Goal: Task Accomplishment & Management: Use online tool/utility

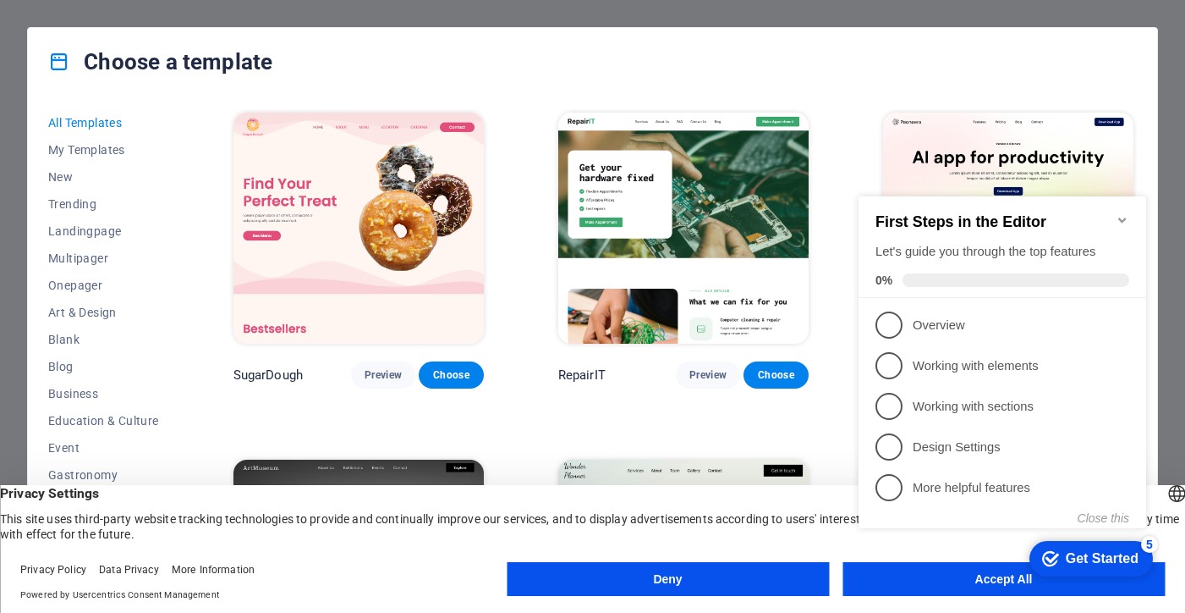
click at [1001, 573] on div "checkmark Get Started 5 First Steps in the Editor Let's guide you through the t…" at bounding box center [1006, 377] width 308 height 411
click at [995, 575] on div "checkmark Get Started 5 First Steps in the Editor Let's guide you through the t…" at bounding box center [1006, 377] width 308 height 411
click at [692, 578] on button "Deny" at bounding box center [668, 579] width 322 height 34
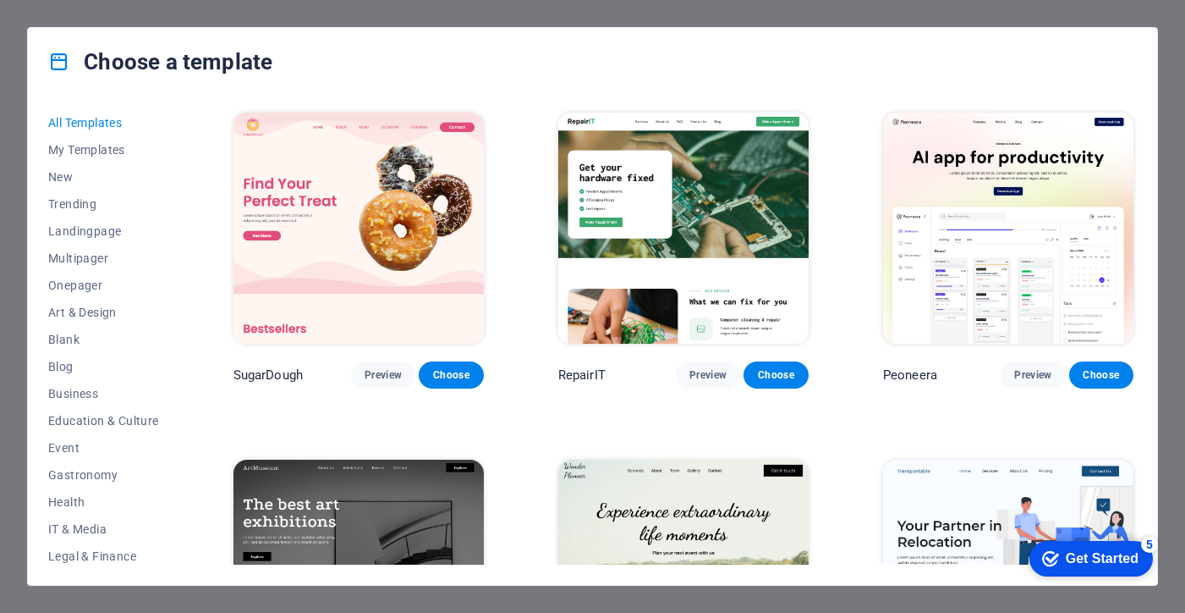
click at [1099, 560] on div "Get Started" at bounding box center [1102, 558] width 73 height 15
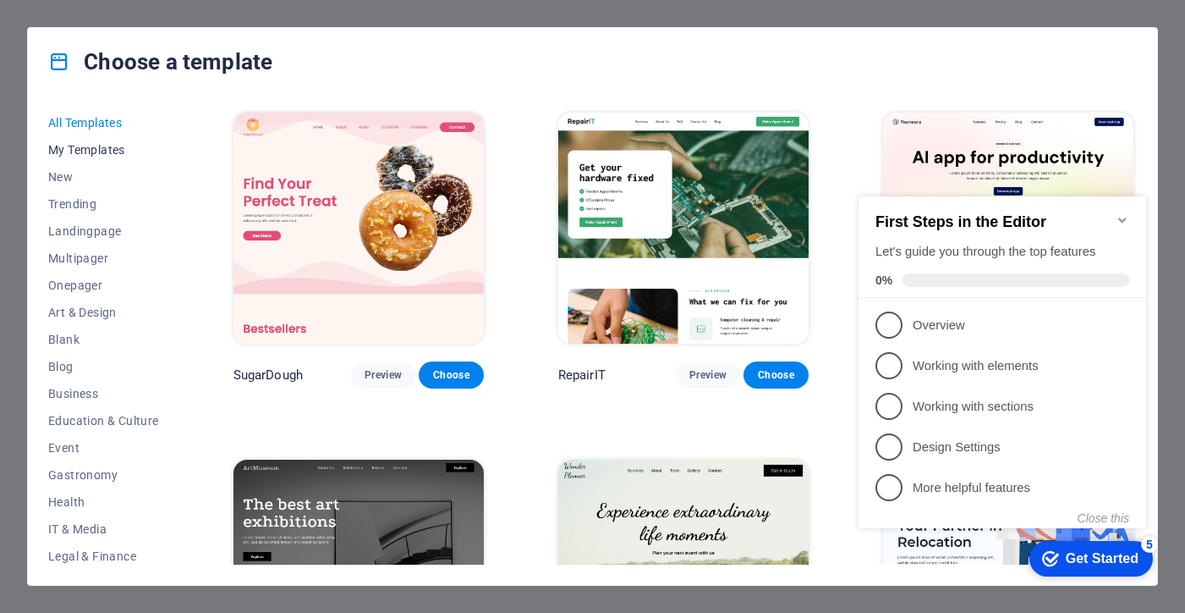
click at [87, 143] on span "My Templates" at bounding box center [103, 150] width 111 height 14
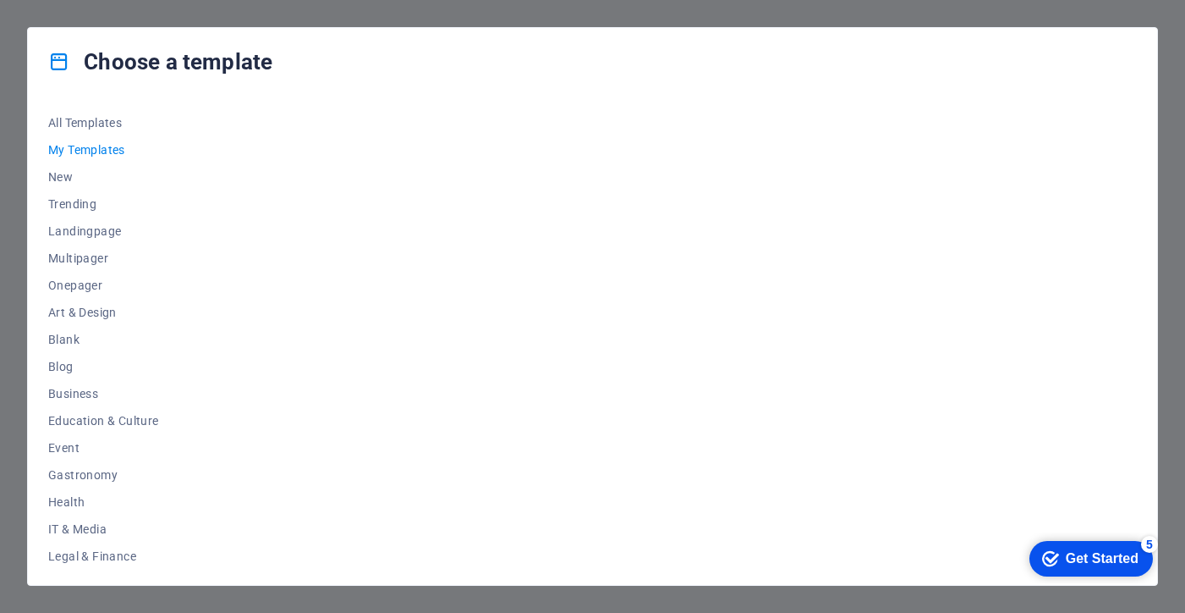
click at [81, 19] on div "Choose a template All Templates My Templates New Trending Landingpage Multipage…" at bounding box center [592, 306] width 1185 height 613
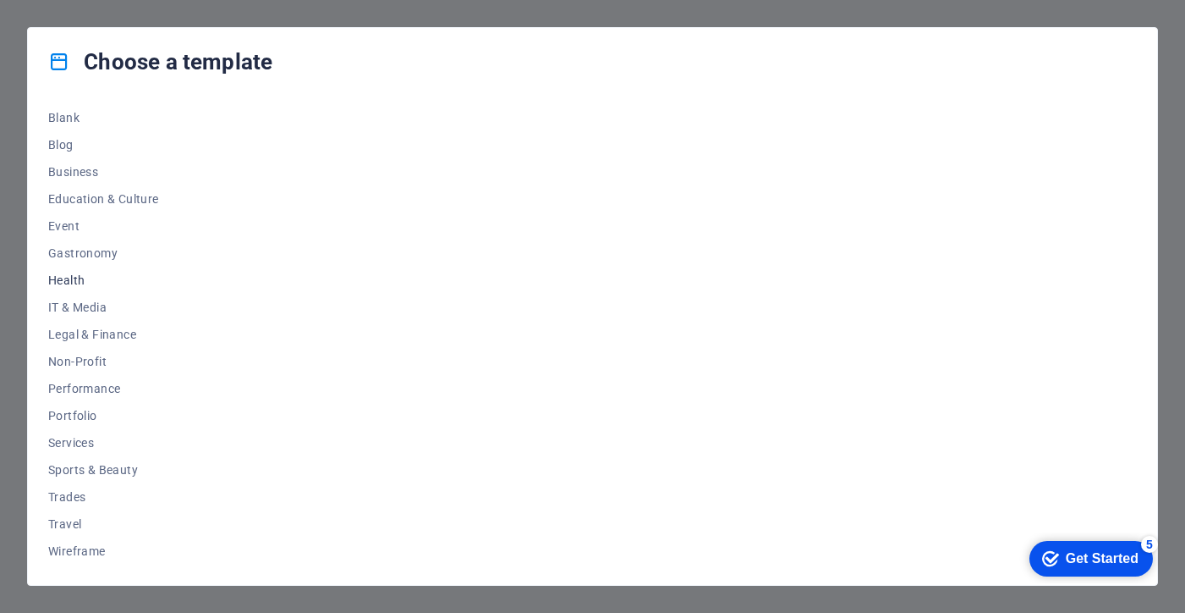
click at [117, 289] on button "Health" at bounding box center [103, 280] width 111 height 27
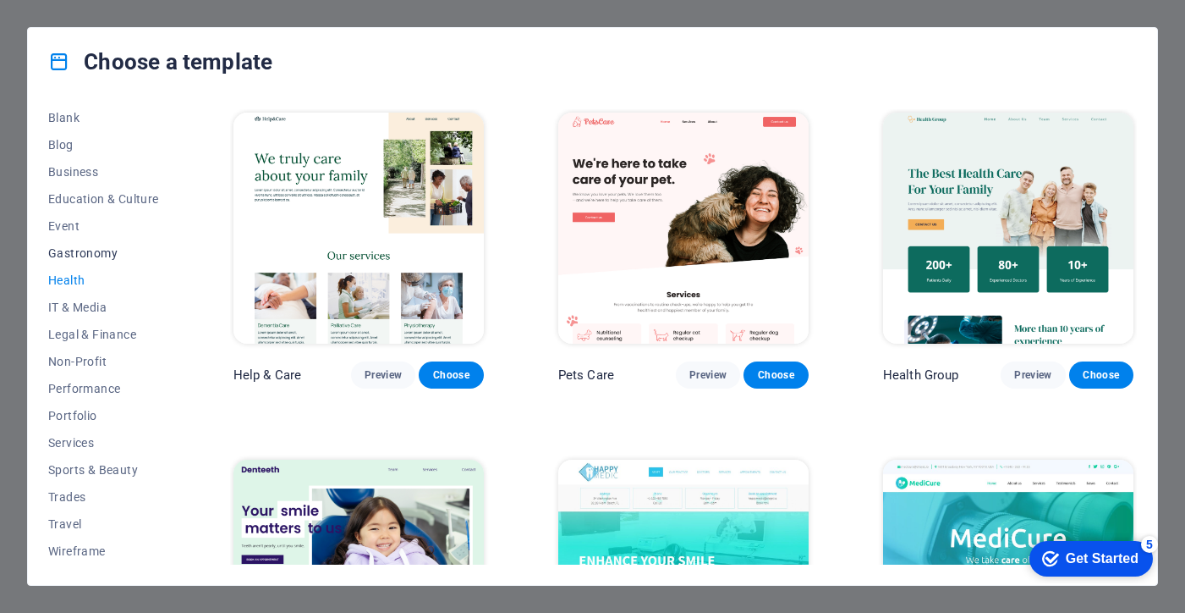
click at [85, 252] on span "Gastronomy" at bounding box center [103, 253] width 111 height 14
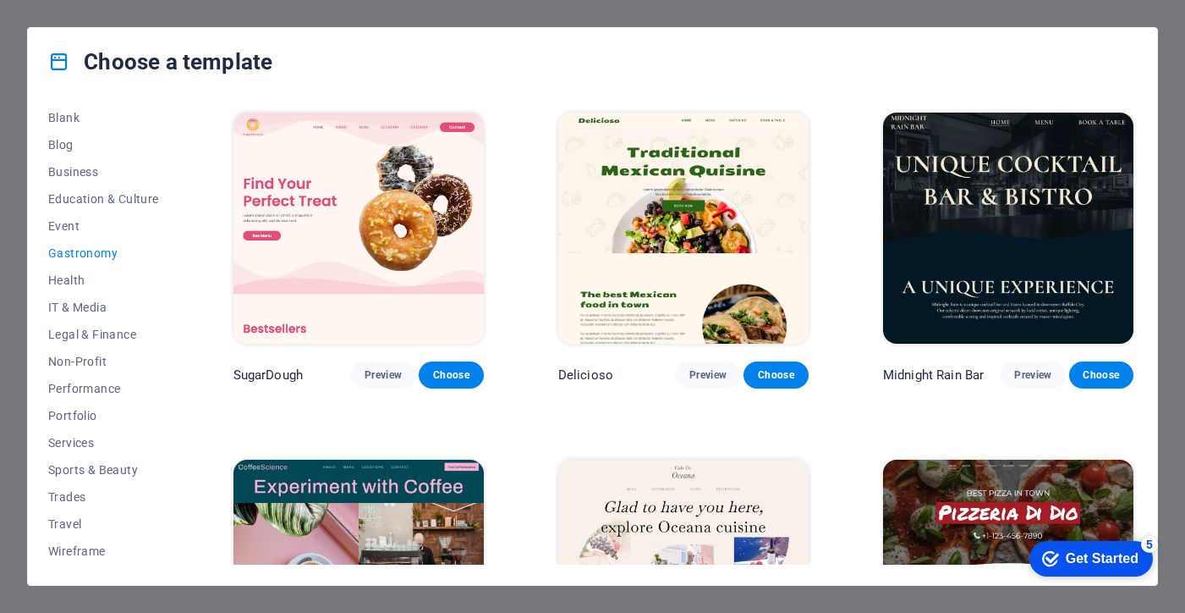
click at [551, 1] on div "Choose a template All Templates My Templates New Trending Landingpage Multipage…" at bounding box center [592, 306] width 1185 height 613
drag, startPoint x: 704, startPoint y: 382, endPoint x: 1059, endPoint y: 143, distance: 428.5
click at [1105, 381] on button "Choose" at bounding box center [1102, 374] width 64 height 27
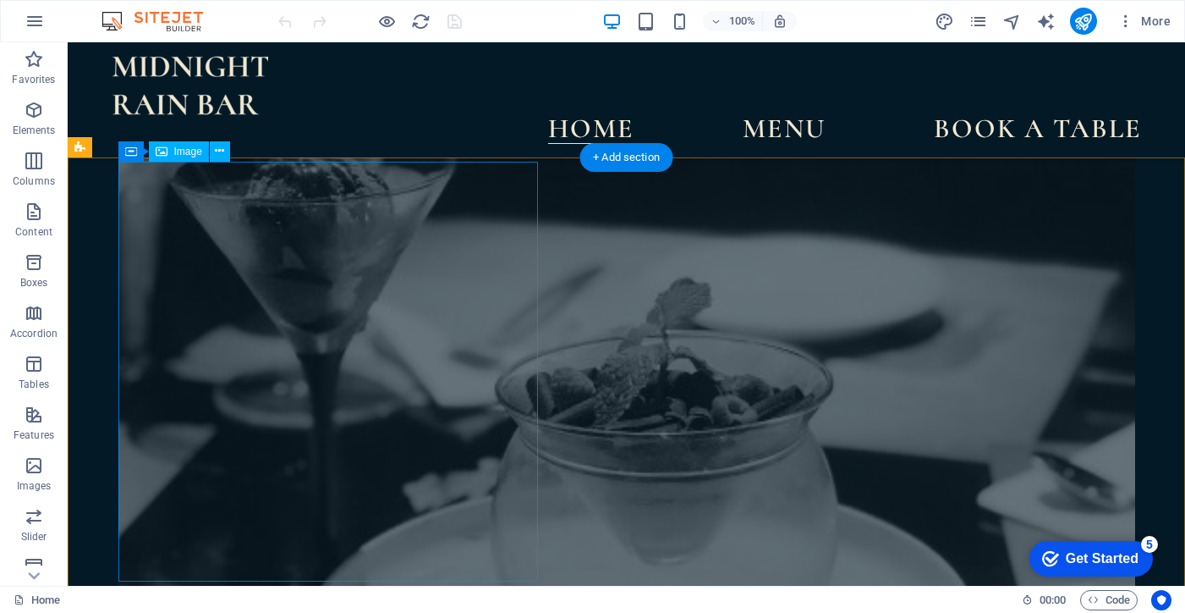
scroll to position [6226, 0]
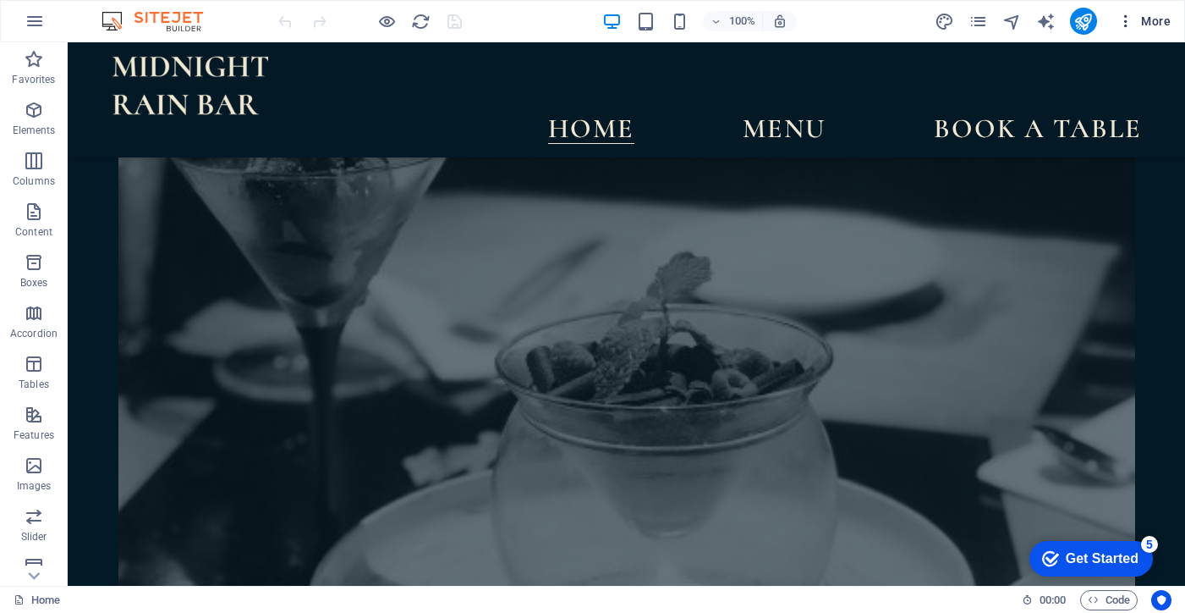
click at [1148, 22] on span "More" at bounding box center [1144, 21] width 53 height 17
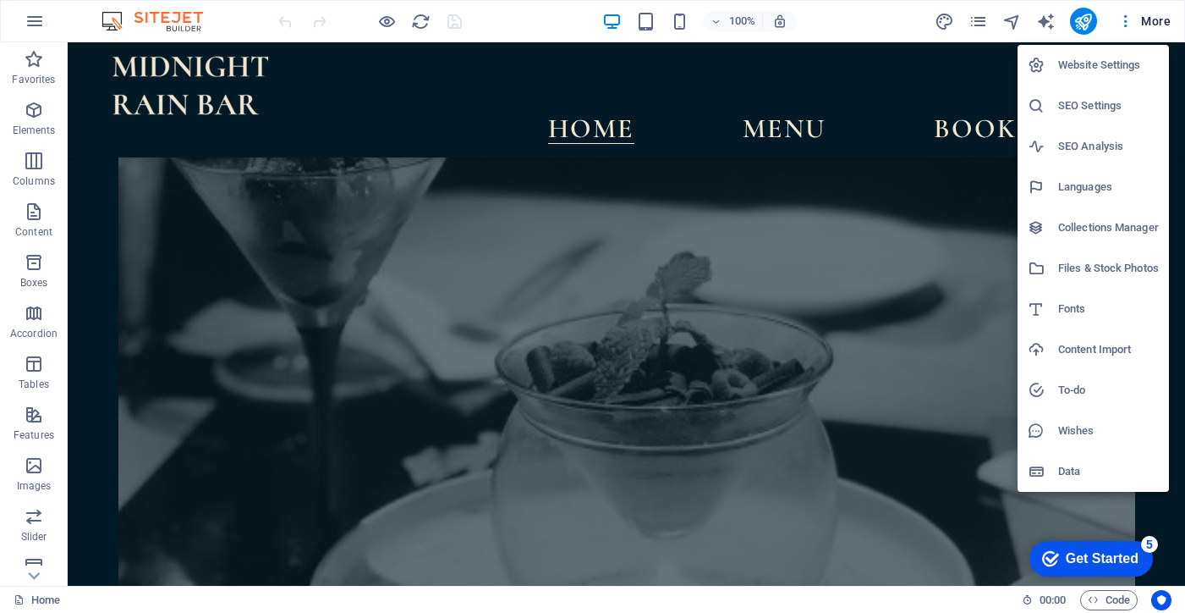
click at [1102, 67] on h6 "Website Settings" at bounding box center [1109, 65] width 101 height 20
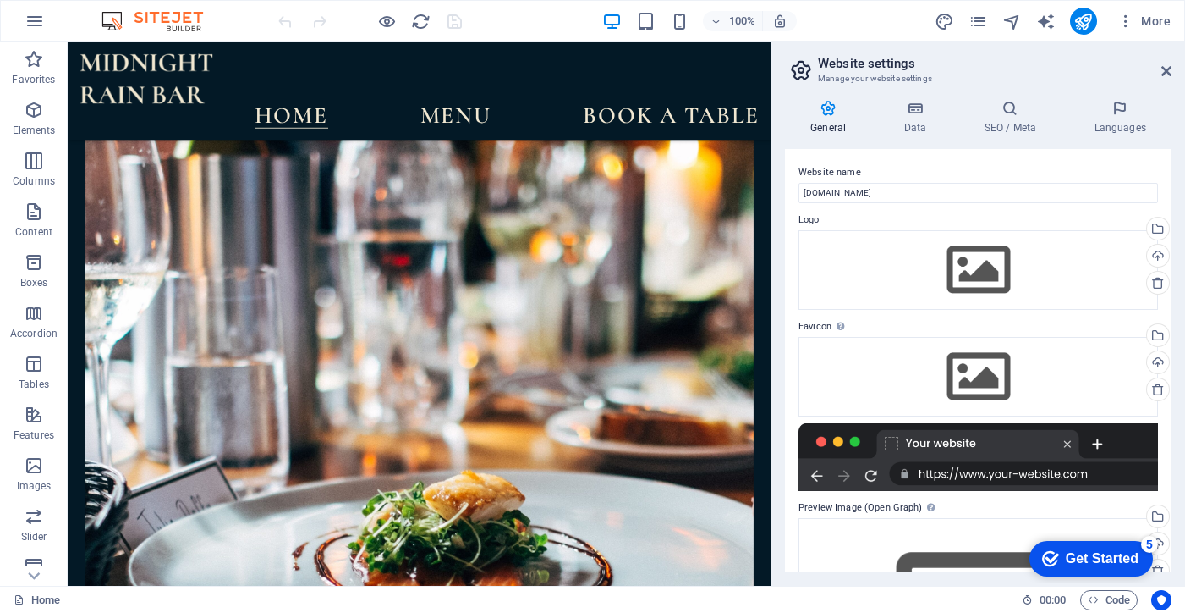
scroll to position [6250, 0]
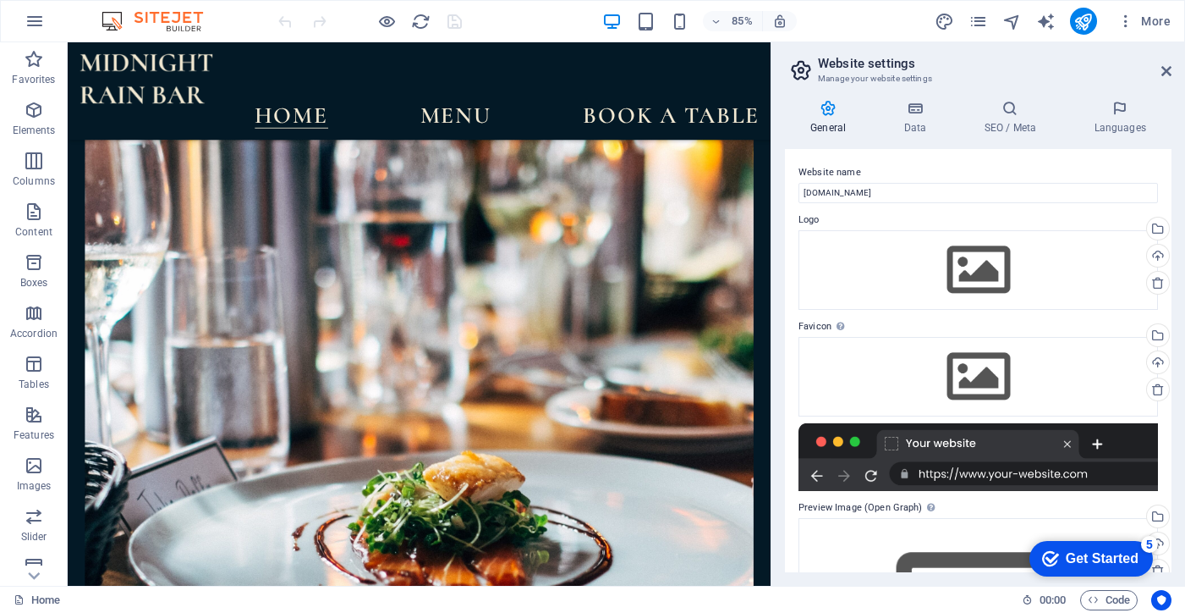
click at [929, 190] on input "[DOMAIN_NAME]" at bounding box center [979, 193] width 360 height 20
